Goal: Information Seeking & Learning: Find contact information

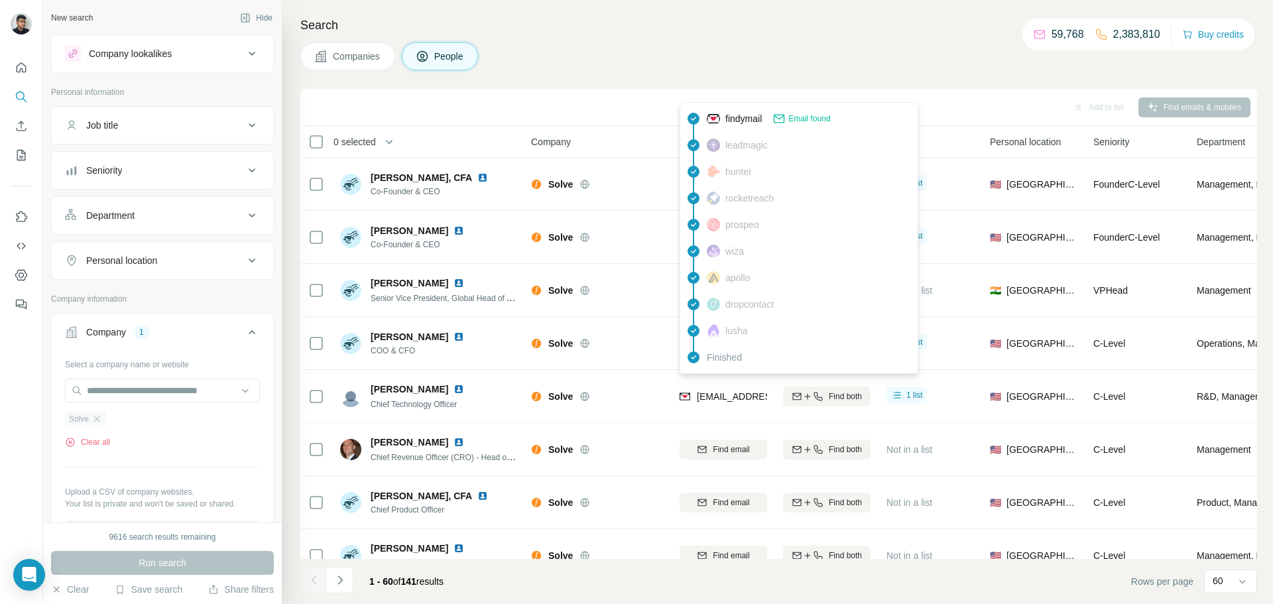
click at [82, 425] on span "Solve" at bounding box center [79, 419] width 20 height 12
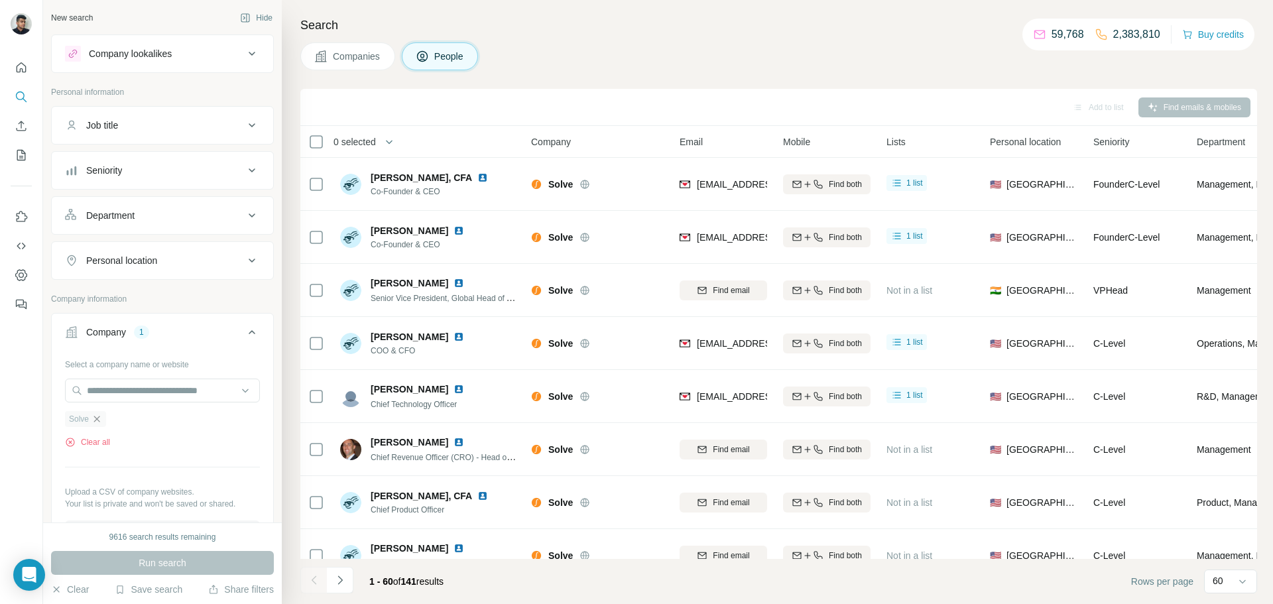
click at [96, 420] on icon "button" at bounding box center [96, 419] width 11 height 11
click at [128, 390] on input "text" at bounding box center [162, 391] width 195 height 24
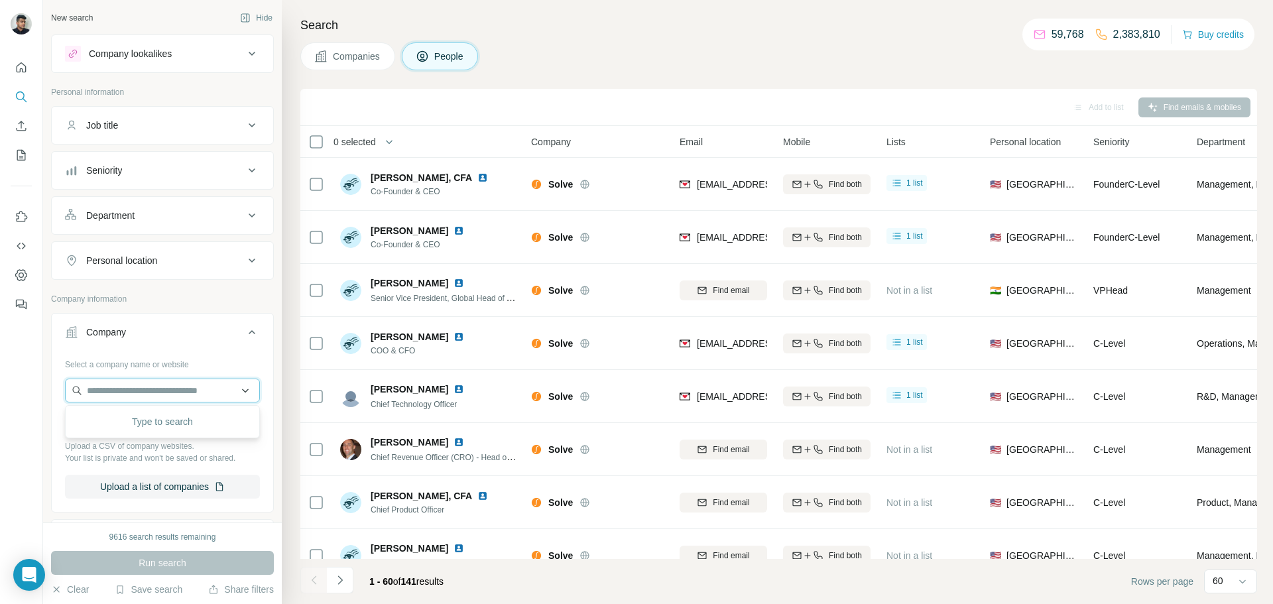
paste input "**********"
type input "**********"
click at [199, 432] on div "REQPay [DOMAIN_NAME]" at bounding box center [162, 426] width 188 height 36
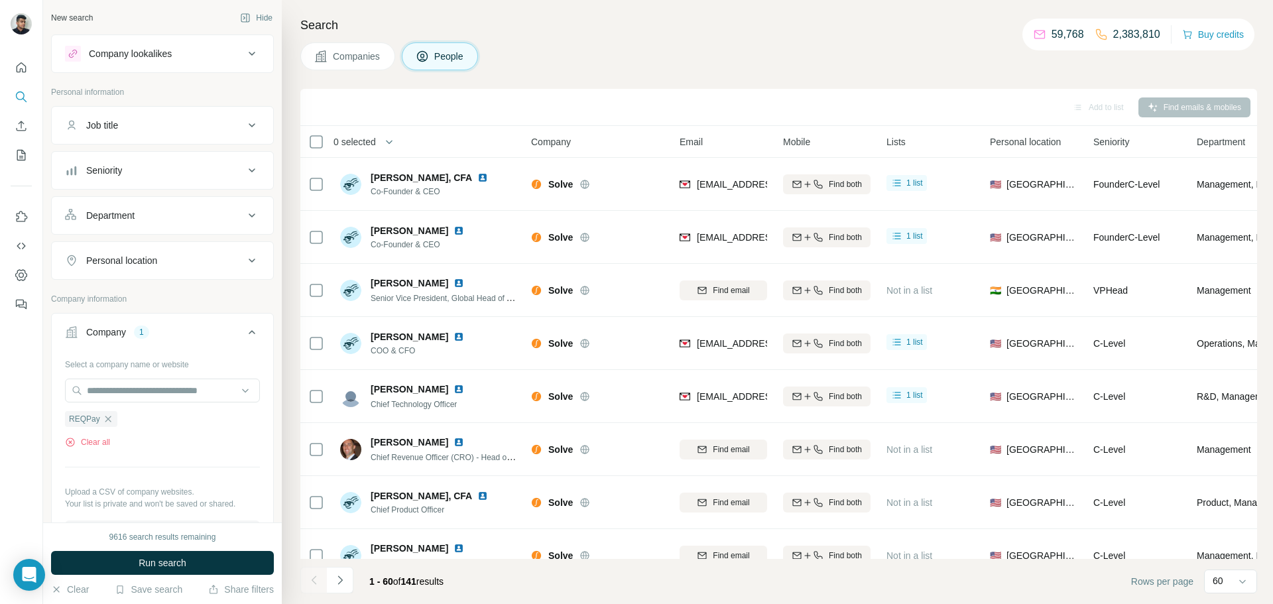
drag, startPoint x: 197, startPoint y: 552, endPoint x: 184, endPoint y: 547, distance: 14.0
click at [196, 551] on button "Run search" at bounding box center [162, 563] width 223 height 24
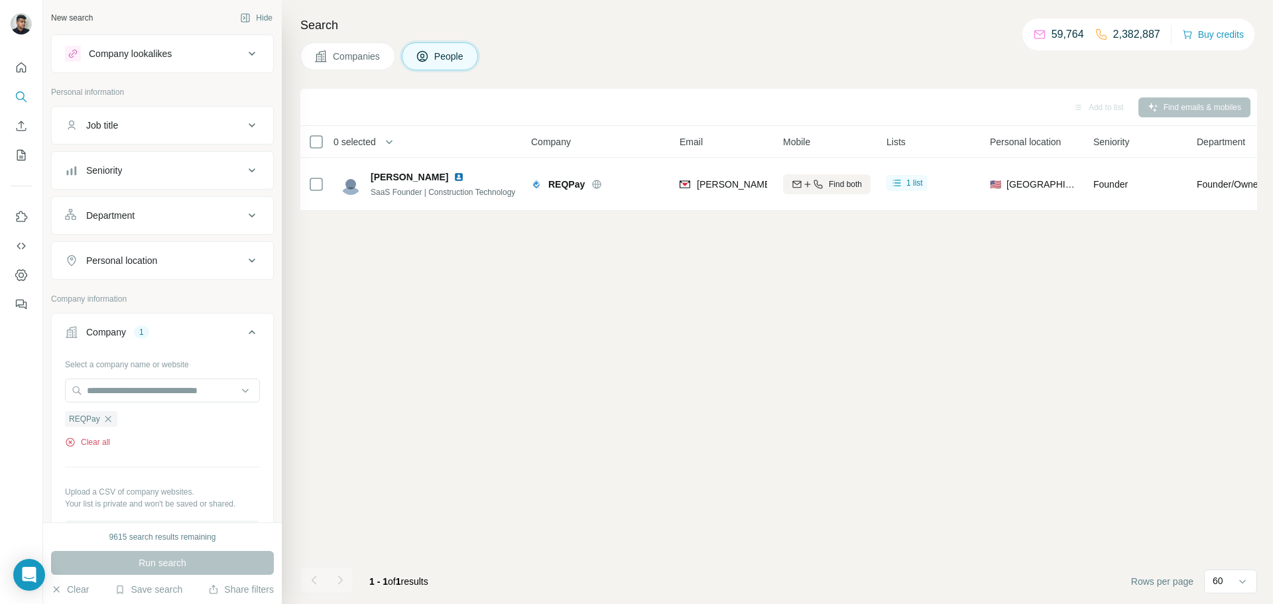
drag, startPoint x: 119, startPoint y: 440, endPoint x: 109, endPoint y: 442, distance: 10.3
click at [116, 440] on div "Clear all" at bounding box center [162, 442] width 195 height 12
click at [107, 442] on button "Clear all" at bounding box center [87, 442] width 45 height 12
click at [105, 486] on p "Upload a CSV of company websites." at bounding box center [162, 492] width 195 height 12
drag, startPoint x: 163, startPoint y: 369, endPoint x: 160, endPoint y: 390, distance: 21.5
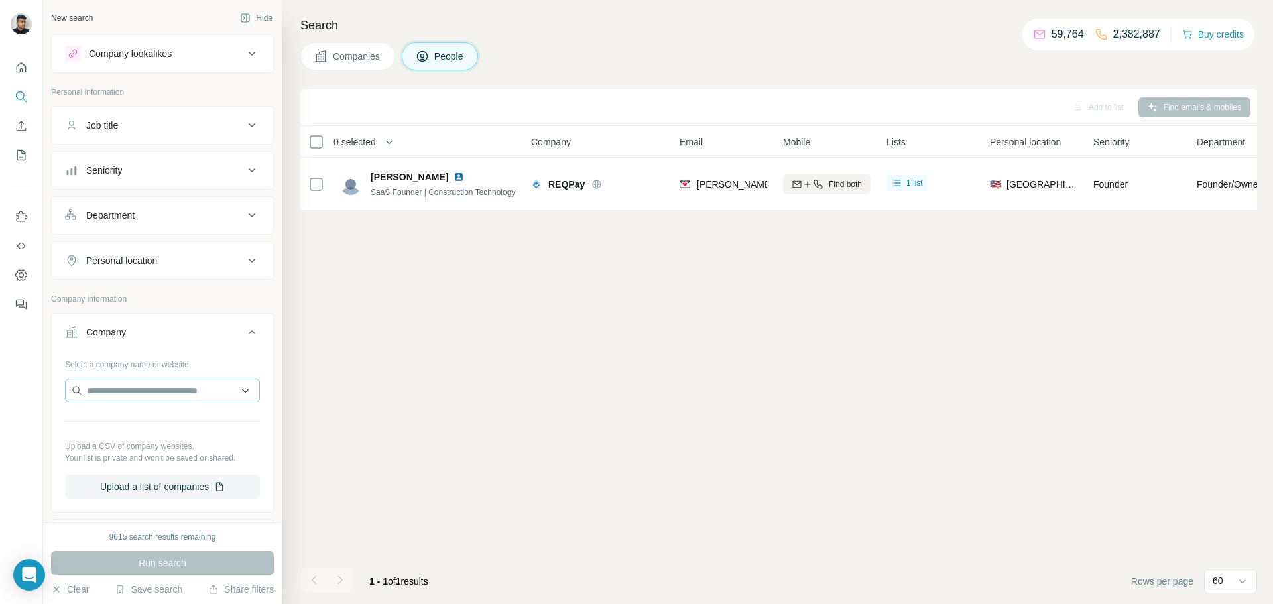
click at [162, 371] on div "Select a company name or website Upload a CSV of company websites. Your list is…" at bounding box center [162, 425] width 195 height 145
click at [162, 388] on input "text" at bounding box center [162, 391] width 195 height 24
type input "**********"
click at [200, 422] on div "Relativity6 [DOMAIN_NAME]" at bounding box center [162, 426] width 188 height 36
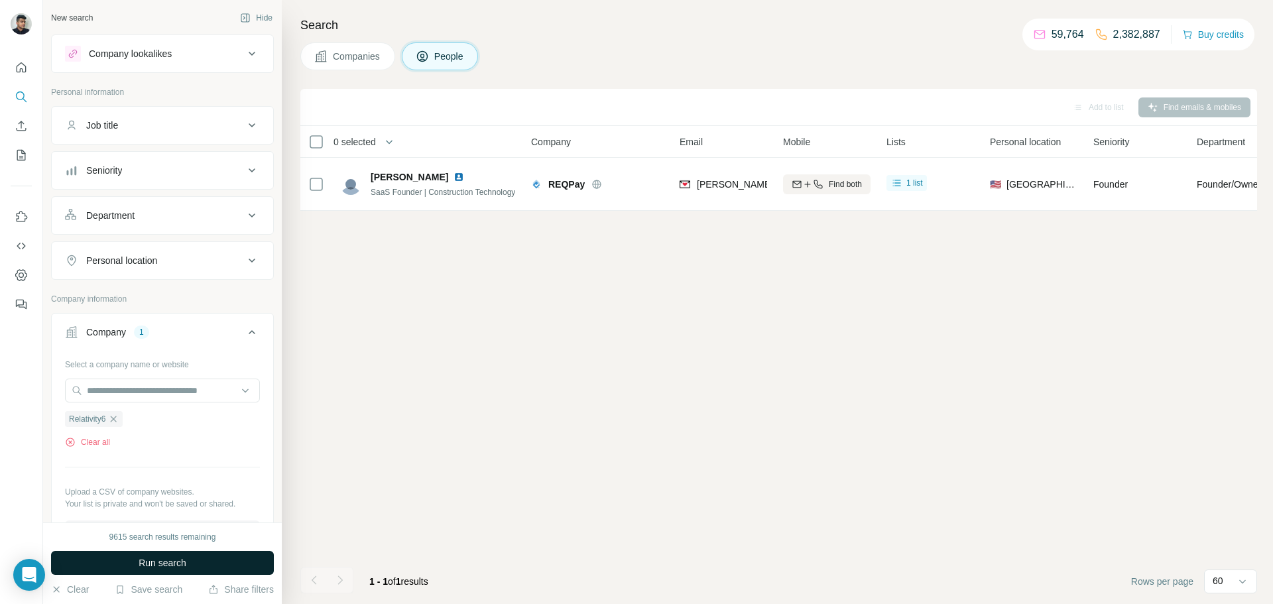
click at [209, 561] on button "Run search" at bounding box center [162, 563] width 223 height 24
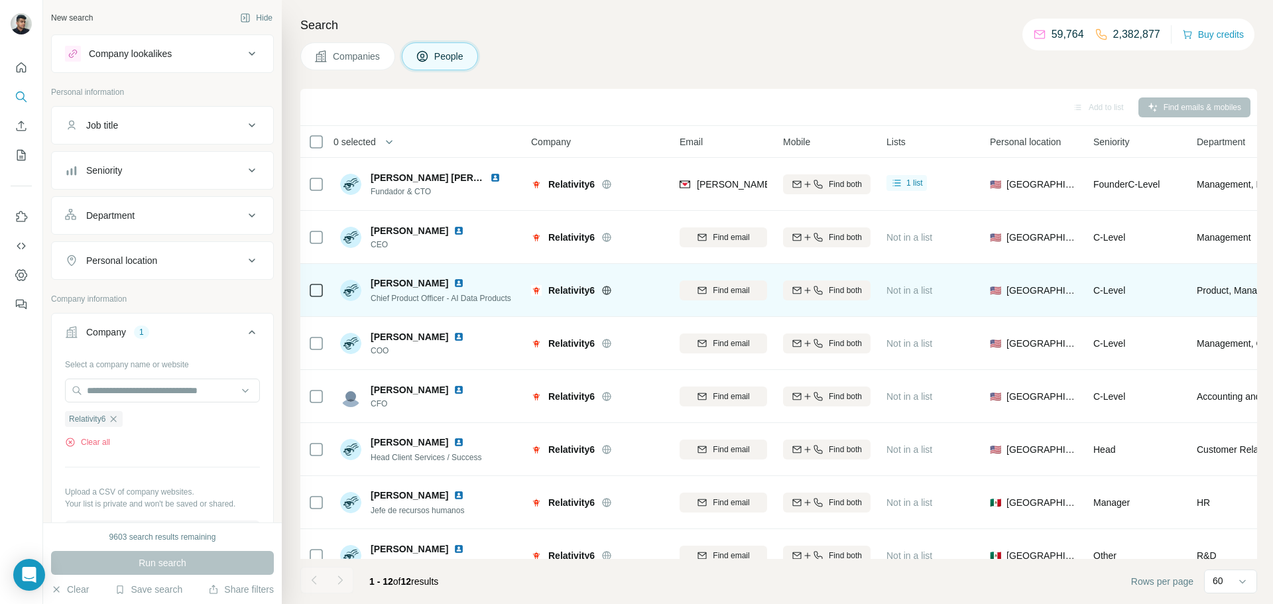
click at [690, 300] on div "Find email" at bounding box center [724, 290] width 88 height 36
click at [697, 291] on icon "button" at bounding box center [702, 290] width 11 height 11
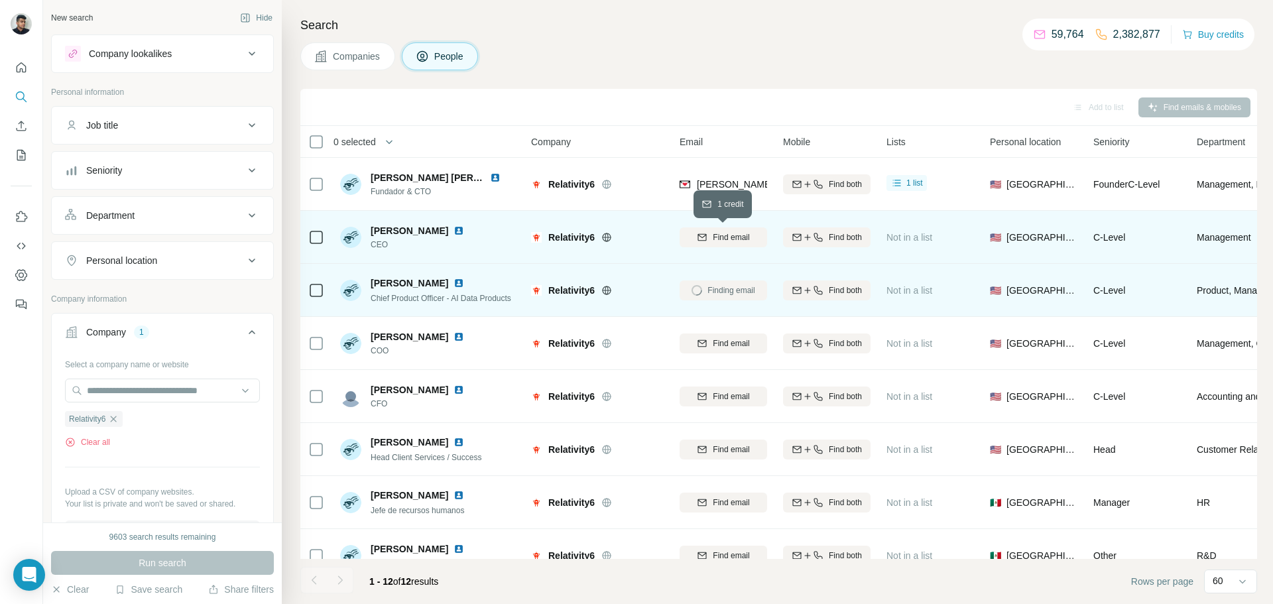
click at [727, 230] on button "Find email" at bounding box center [724, 237] width 88 height 20
click at [96, 441] on button "Clear all" at bounding box center [87, 442] width 45 height 12
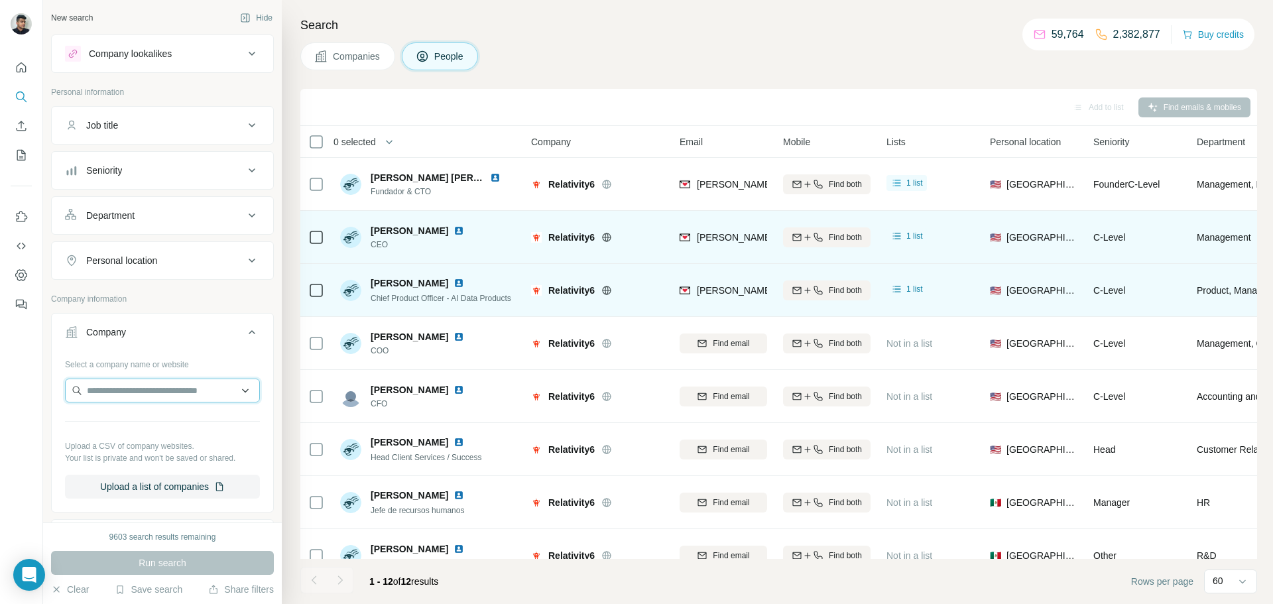
click at [164, 393] on input "text" at bounding box center [162, 391] width 195 height 24
type input "**********"
click at [154, 422] on p "Sea Machines Robotics" at bounding box center [151, 420] width 97 height 13
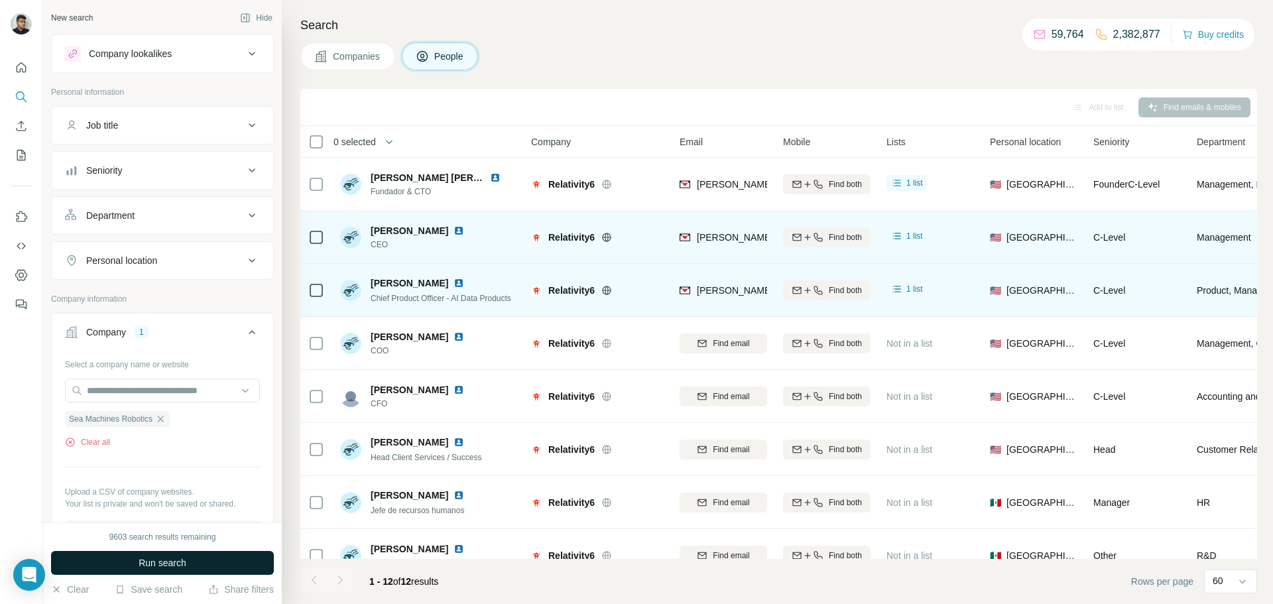
click at [194, 568] on button "Run search" at bounding box center [162, 563] width 223 height 24
